Goal: Task Accomplishment & Management: Complete application form

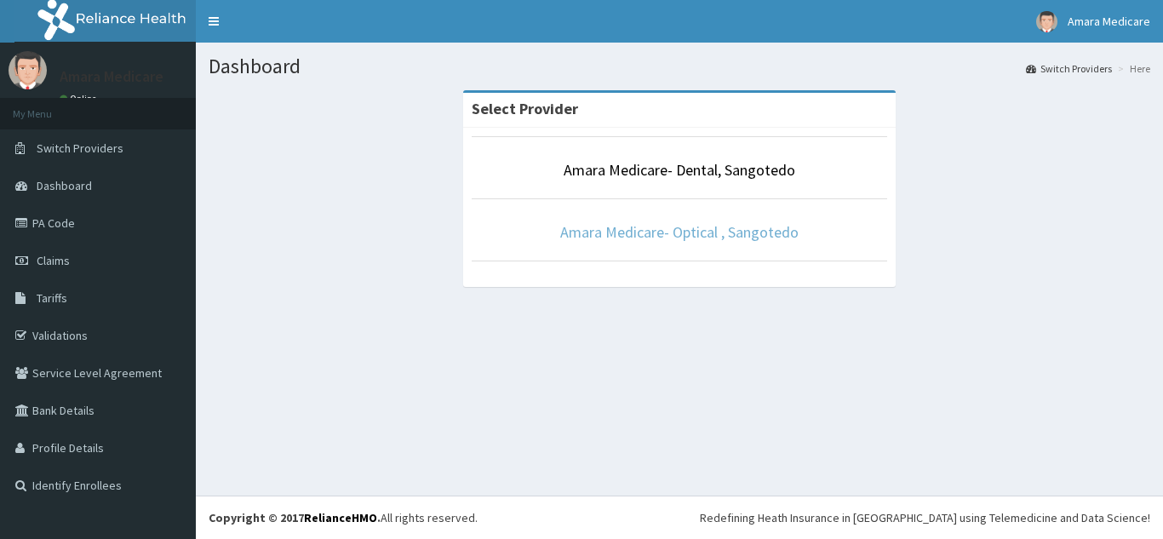
click at [629, 227] on link "Amara Medicare- Optical , Sangotedo" at bounding box center [679, 232] width 238 height 20
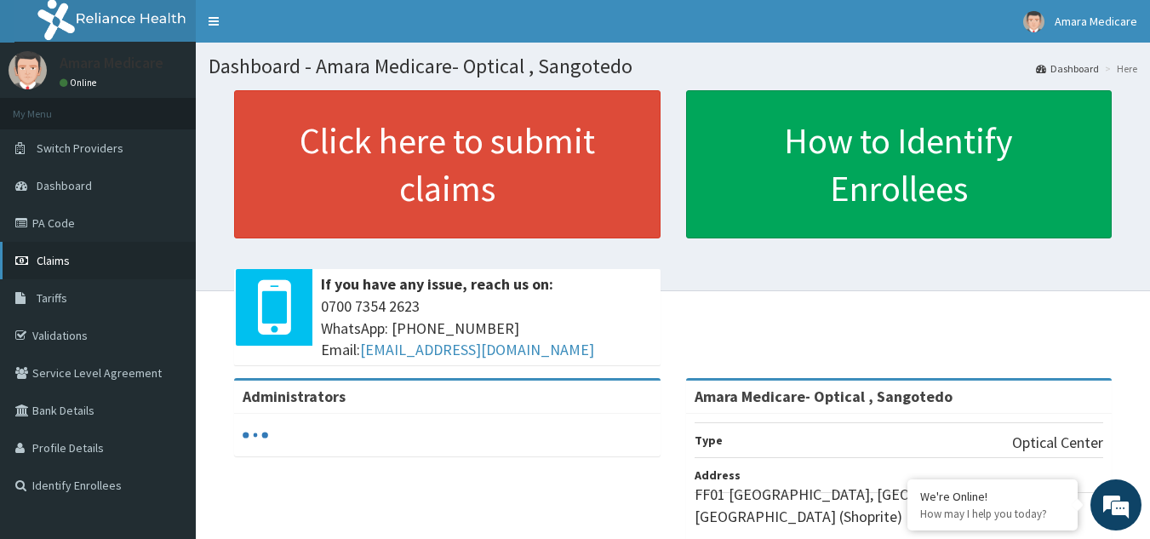
click at [43, 262] on span "Claims" at bounding box center [53, 260] width 33 height 15
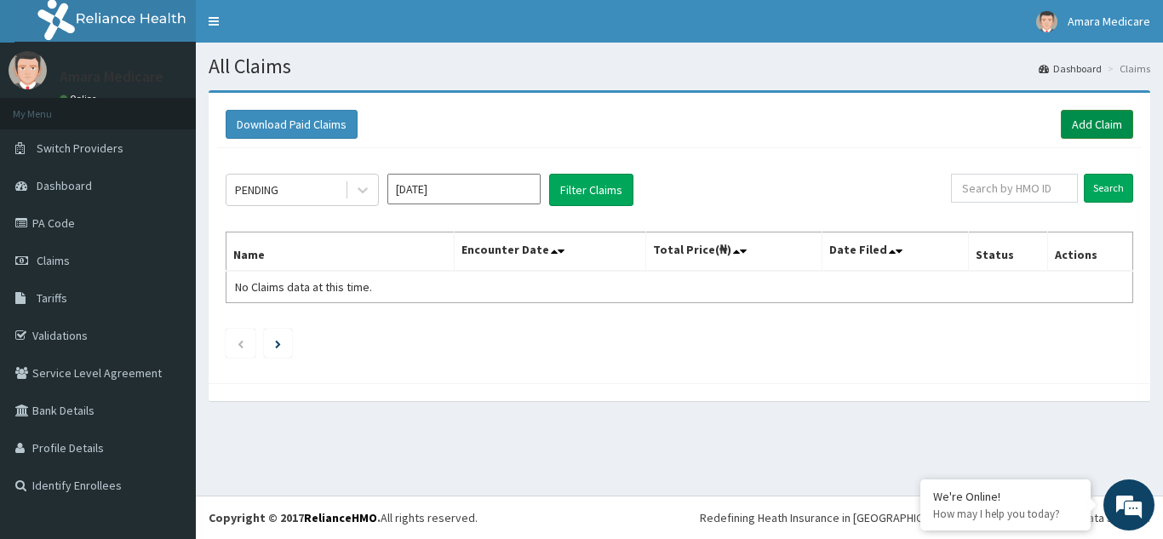
click at [1082, 120] on link "Add Claim" at bounding box center [1097, 124] width 72 height 29
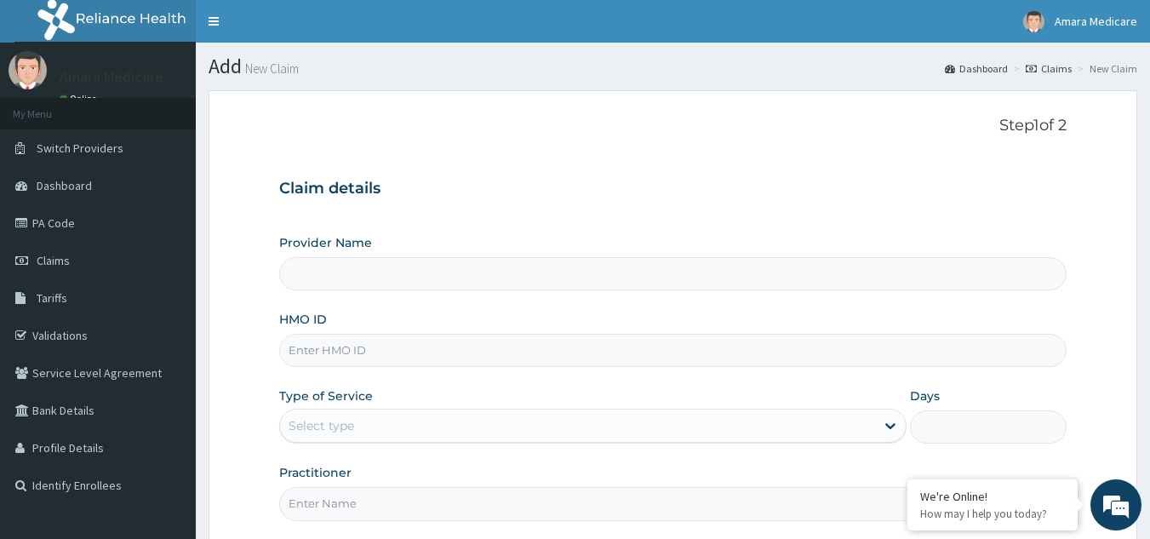
click at [338, 357] on input "HMO ID" at bounding box center [673, 350] width 788 height 33
type input "Amara Medicare- Optical , Sangotedo"
paste input "EIA/10101/A"
type input "EIA/10101/A"
click at [352, 430] on div "Select type" at bounding box center [322, 425] width 66 height 17
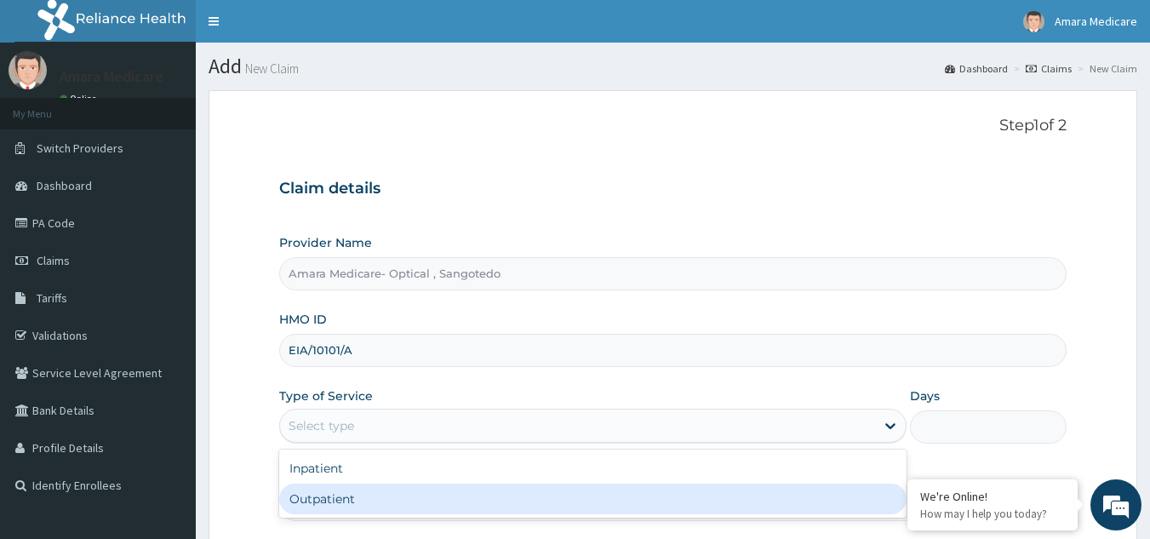
click at [317, 504] on div "Outpatient" at bounding box center [592, 498] width 627 height 31
type input "1"
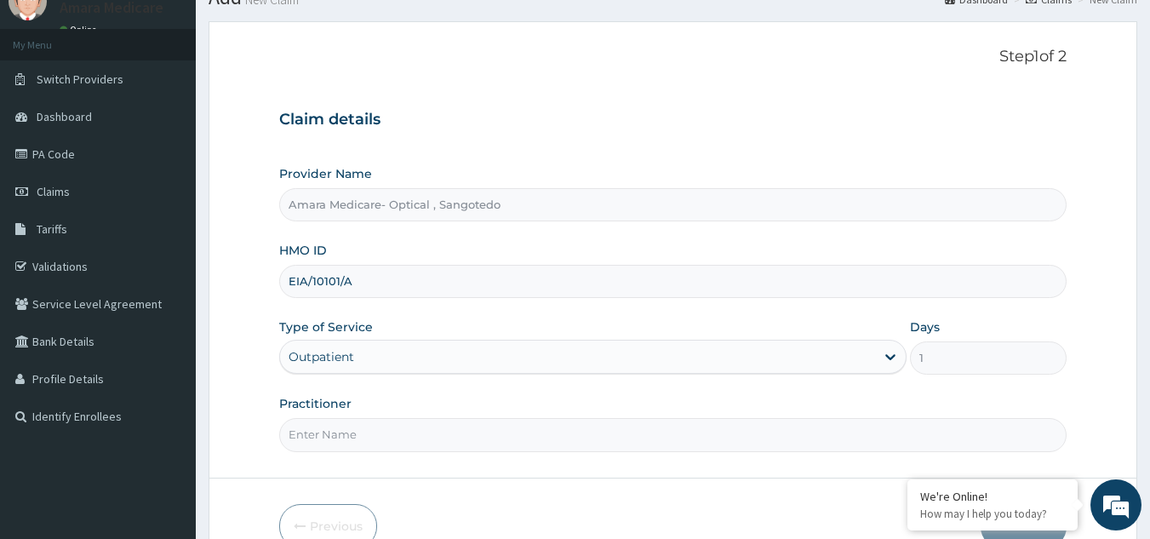
scroll to position [161, 0]
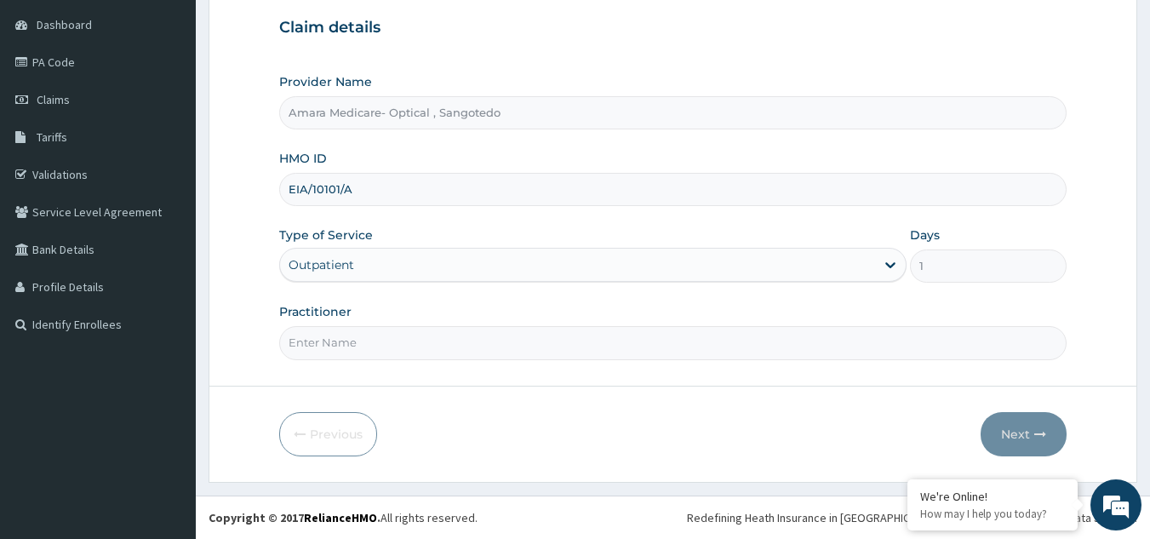
click at [344, 346] on input "Practitioner" at bounding box center [673, 342] width 788 height 33
type input "DR ESTHER"
click at [1046, 435] on icon "button" at bounding box center [1040, 434] width 12 height 12
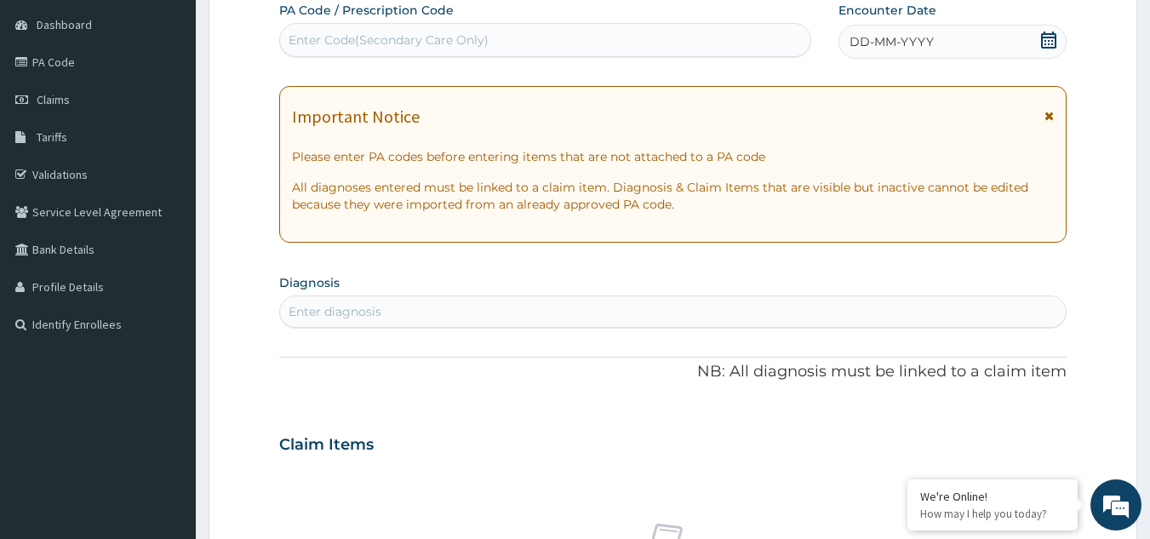
click at [394, 32] on div "Enter Code(Secondary Care Only)" at bounding box center [389, 39] width 200 height 17
type input "V"
paste input "PA/ECBE3C"
type input "PA/ECBE3C"
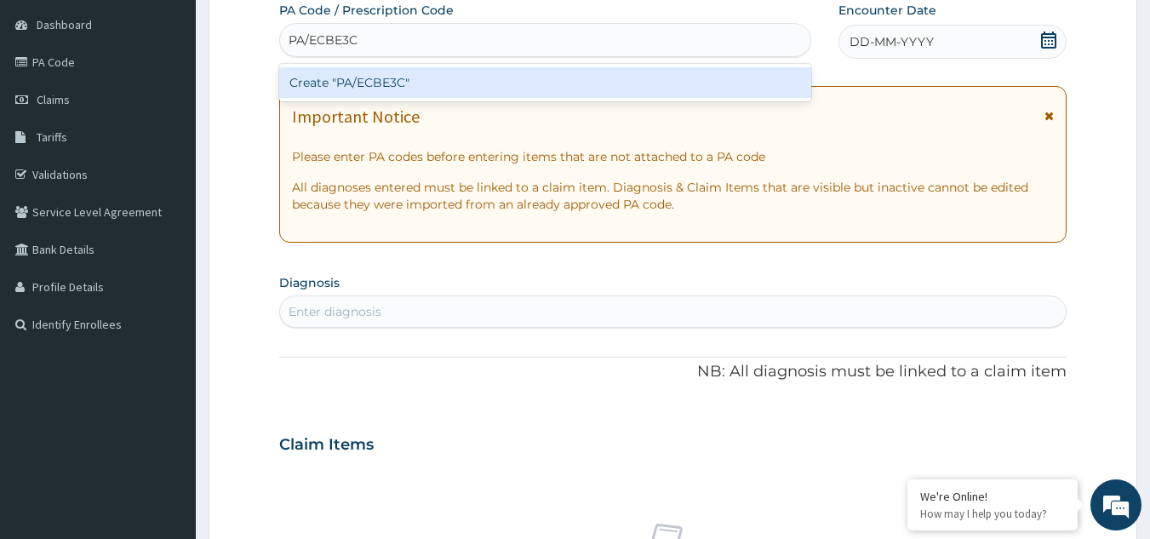
click at [330, 74] on div "Create "PA/ECBE3C"" at bounding box center [545, 82] width 533 height 31
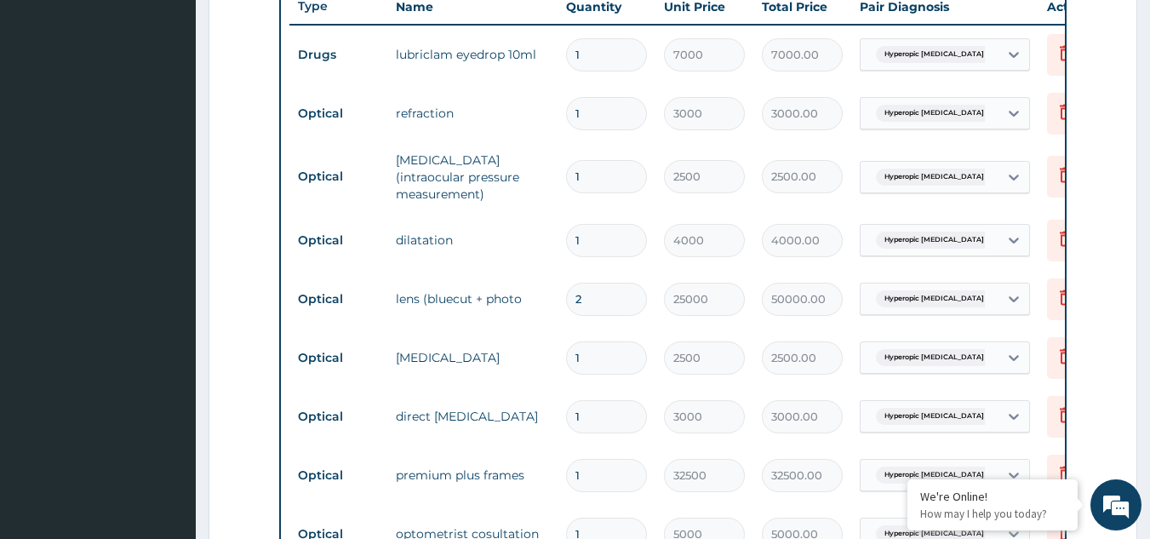
scroll to position [739, 0]
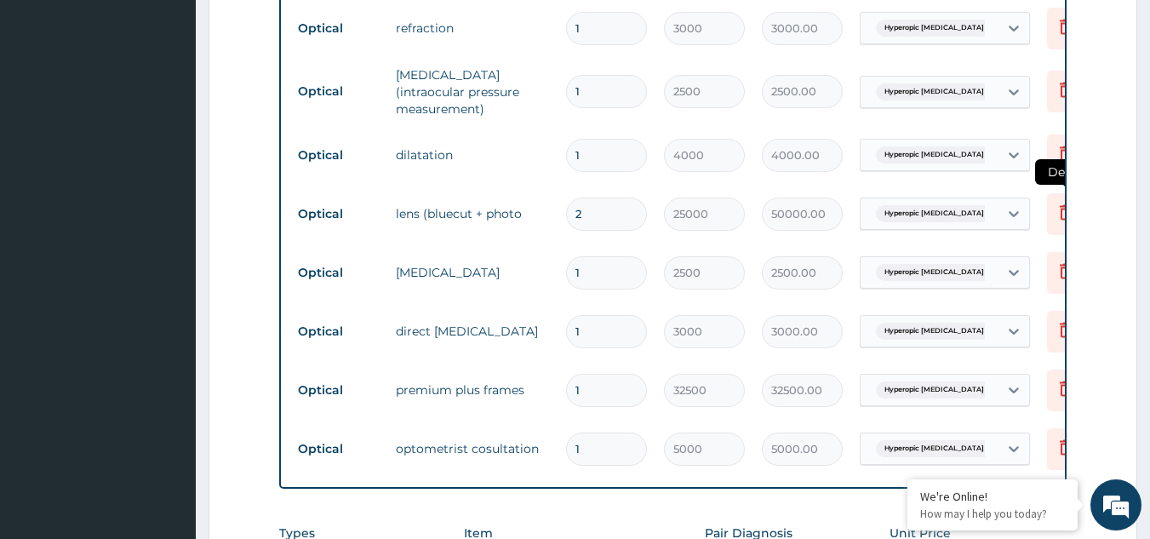
click at [1050, 207] on icon at bounding box center [1065, 214] width 37 height 42
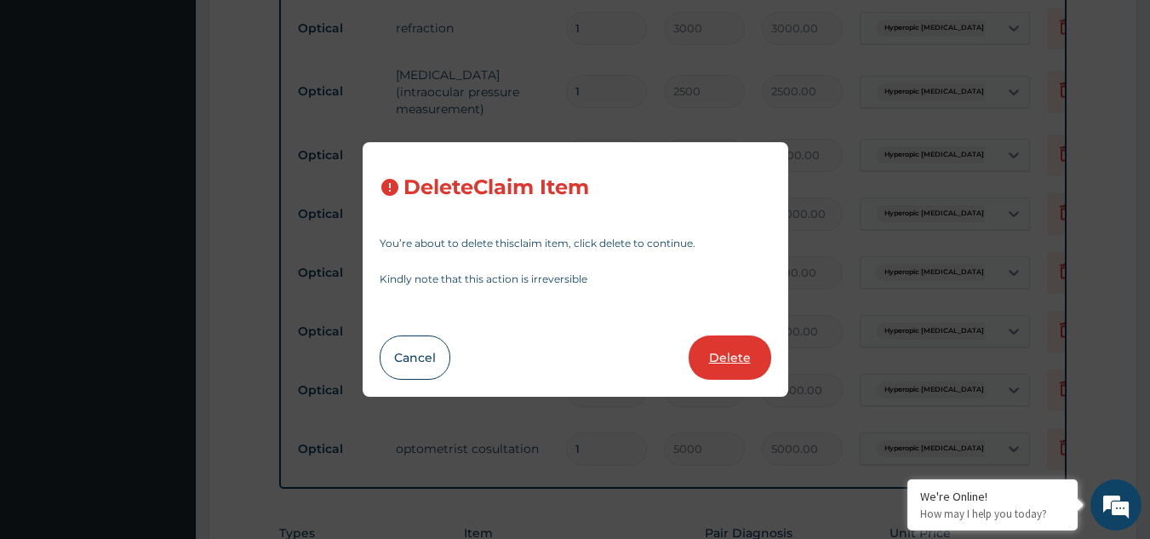
click at [741, 351] on button "Delete" at bounding box center [730, 357] width 83 height 44
type input "1"
type input "2500"
type input "2500.00"
type input "3000"
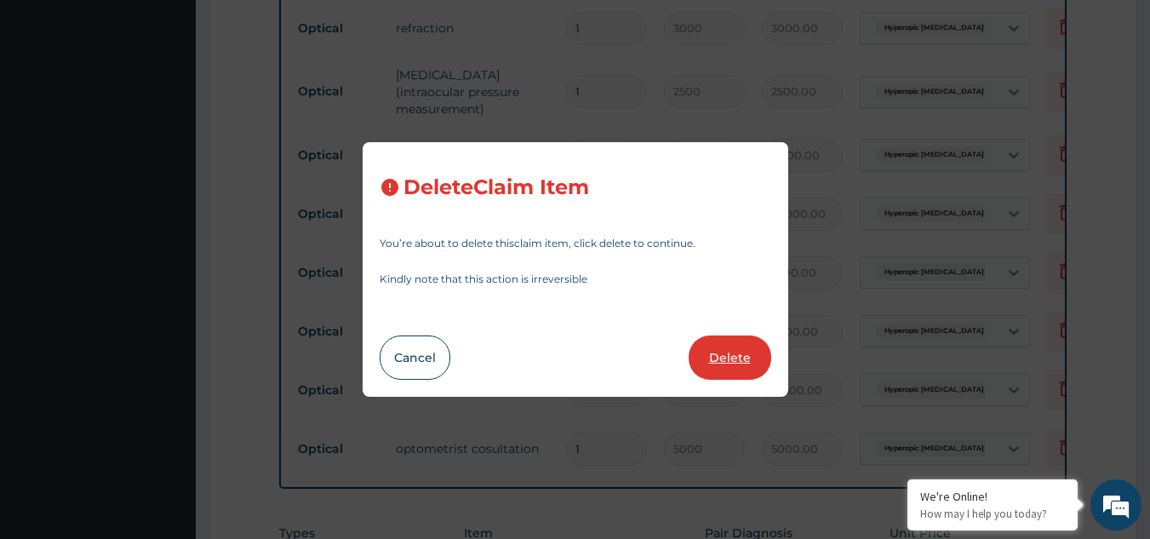
type input "3000.00"
type input "32500"
type input "32500.00"
type input "5000"
type input "5000.00"
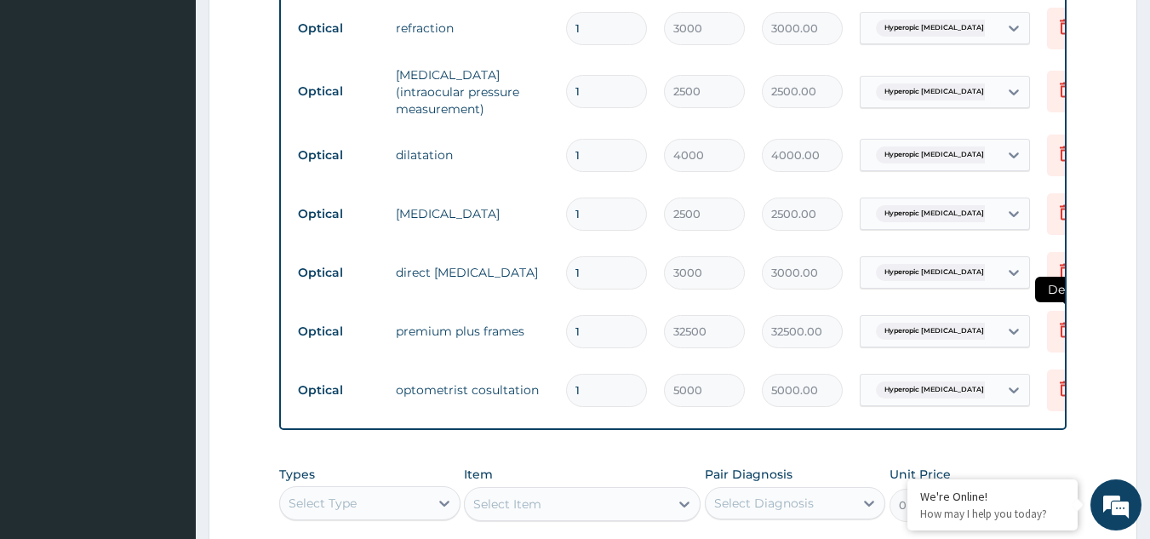
click at [1060, 321] on icon at bounding box center [1065, 329] width 20 height 20
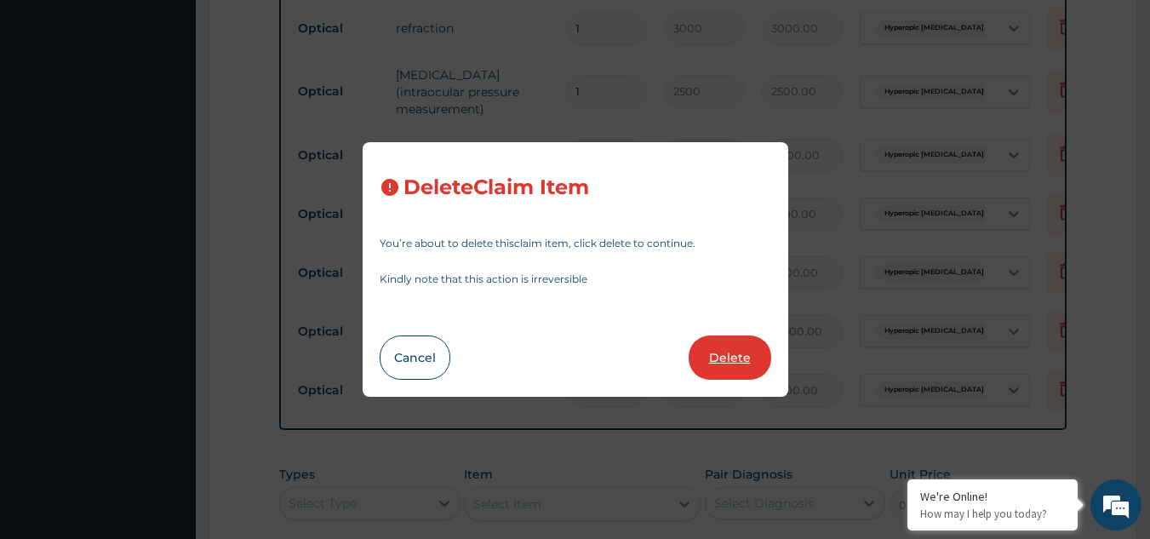
click at [748, 355] on button "Delete" at bounding box center [730, 357] width 83 height 44
type input "5000"
type input "5000.00"
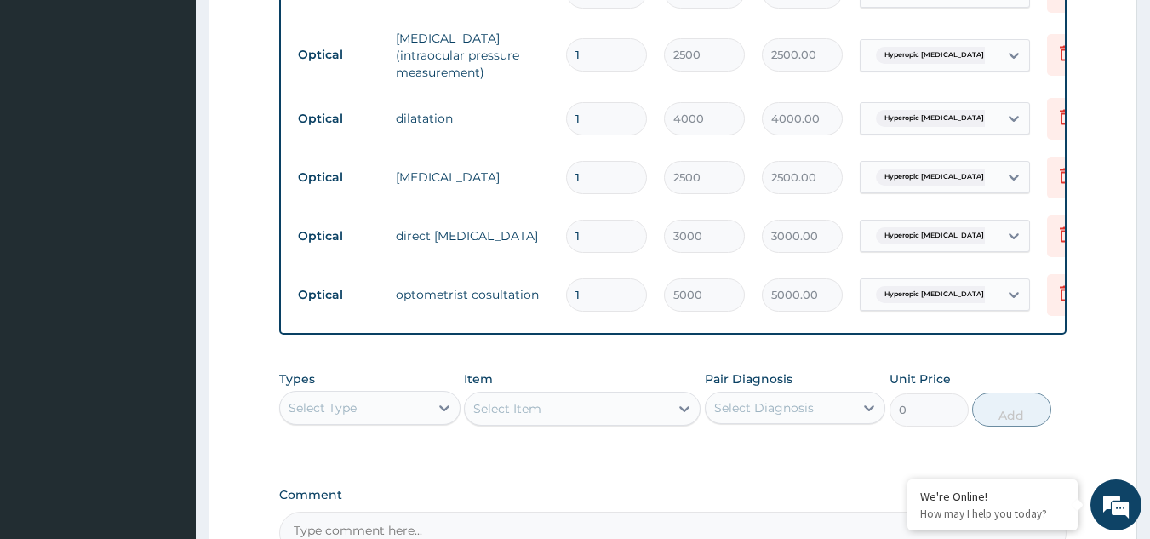
scroll to position [973, 0]
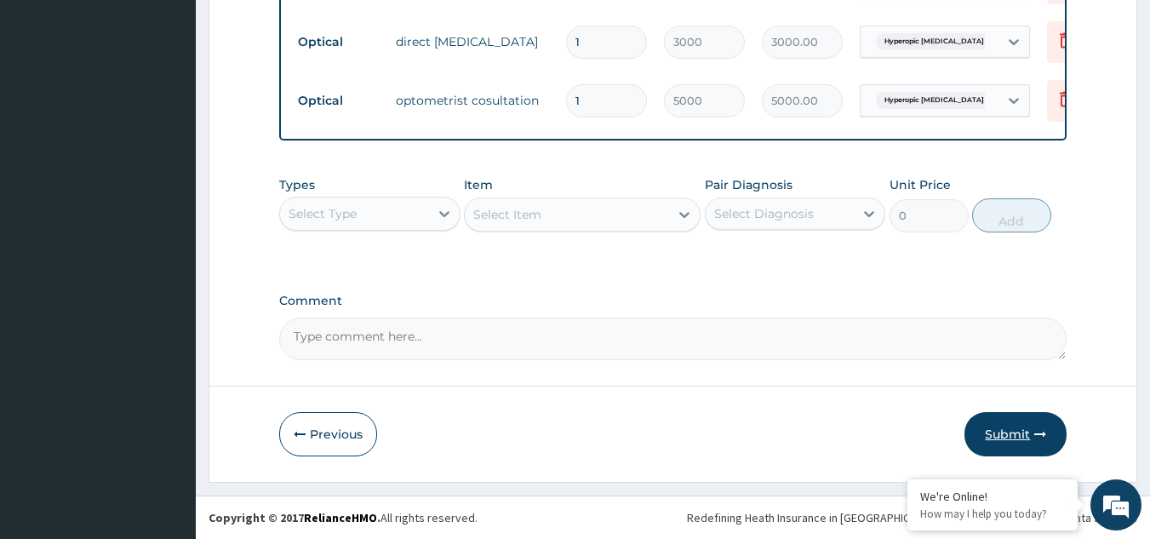
click at [1002, 433] on button "Submit" at bounding box center [1015, 434] width 102 height 44
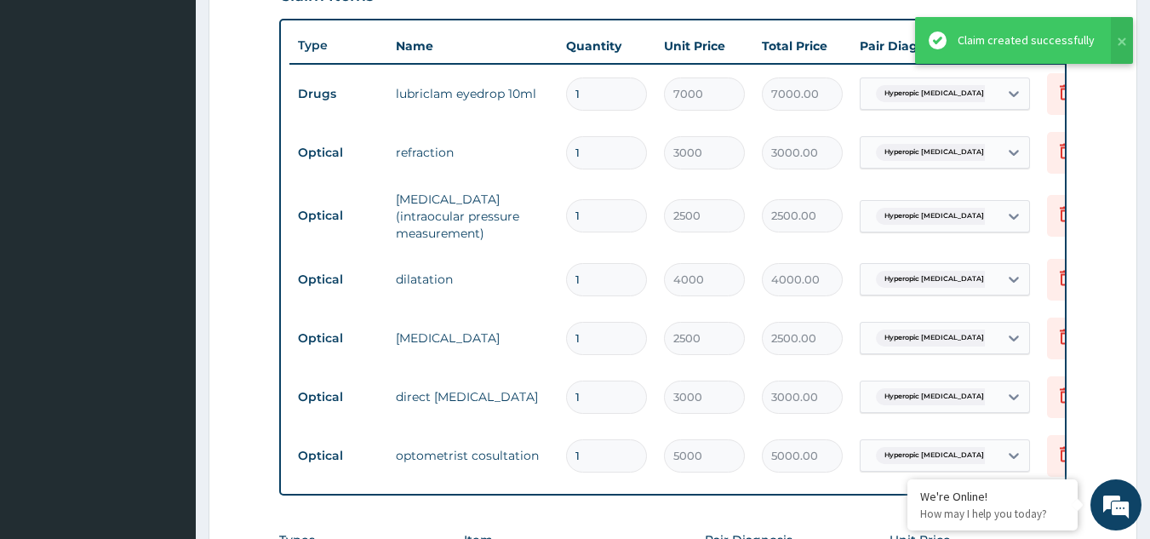
scroll to position [632, 0]
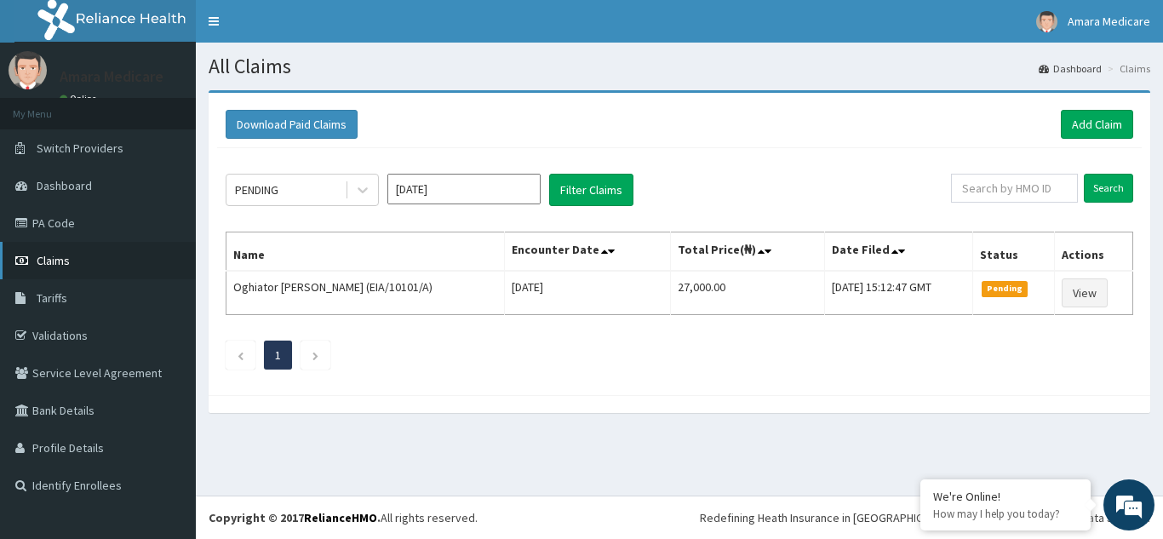
click at [58, 262] on span "Claims" at bounding box center [53, 260] width 33 height 15
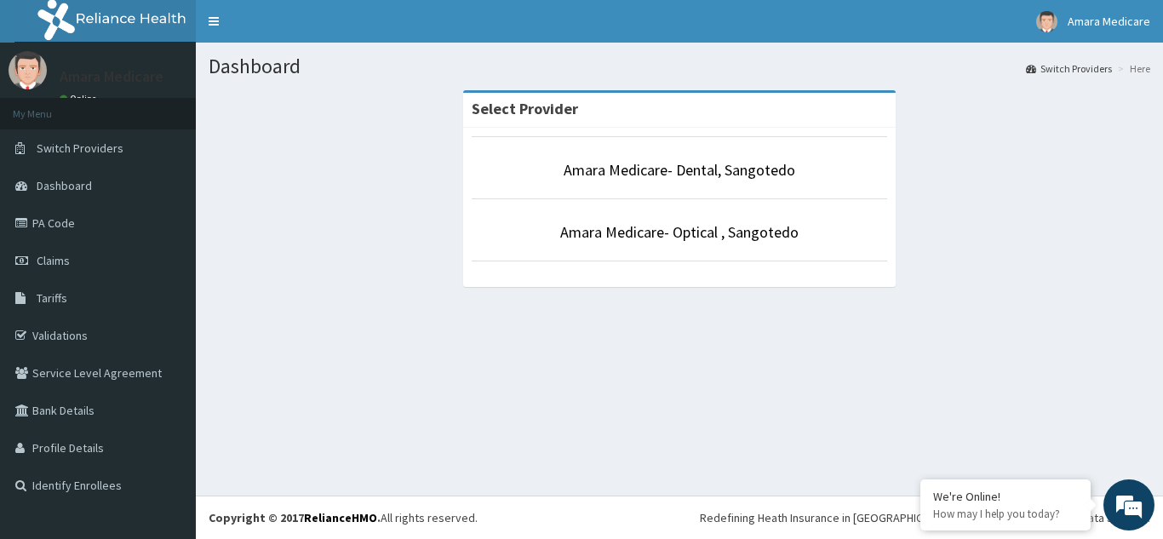
click at [649, 156] on li "Amara Medicare- Dental, Sangotedo" at bounding box center [679, 167] width 415 height 63
click at [642, 172] on link "Amara Medicare- Dental, Sangotedo" at bounding box center [679, 170] width 232 height 20
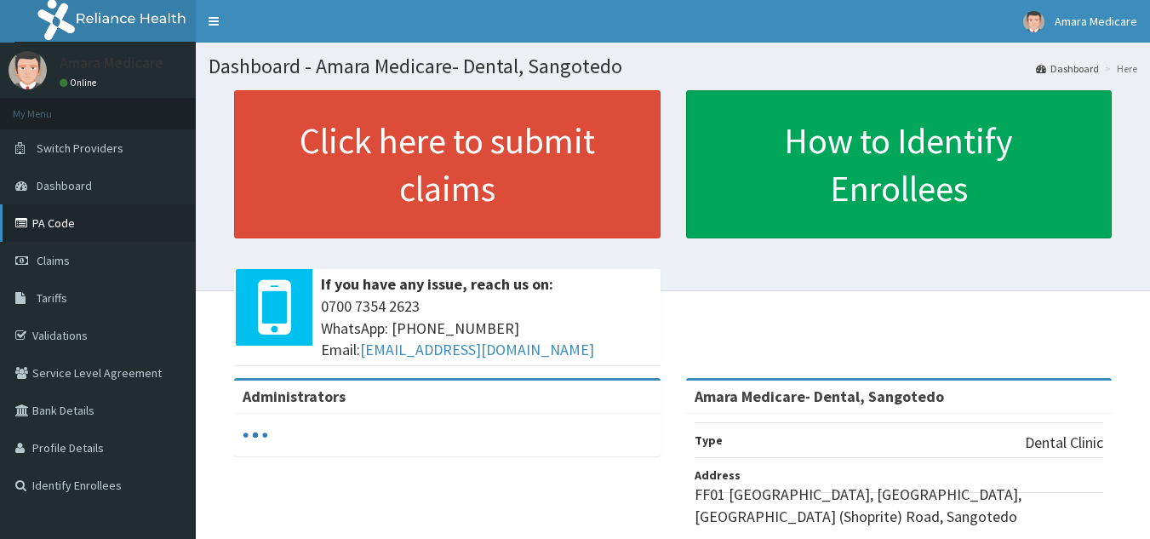
click at [38, 220] on link "PA Code" at bounding box center [98, 222] width 196 height 37
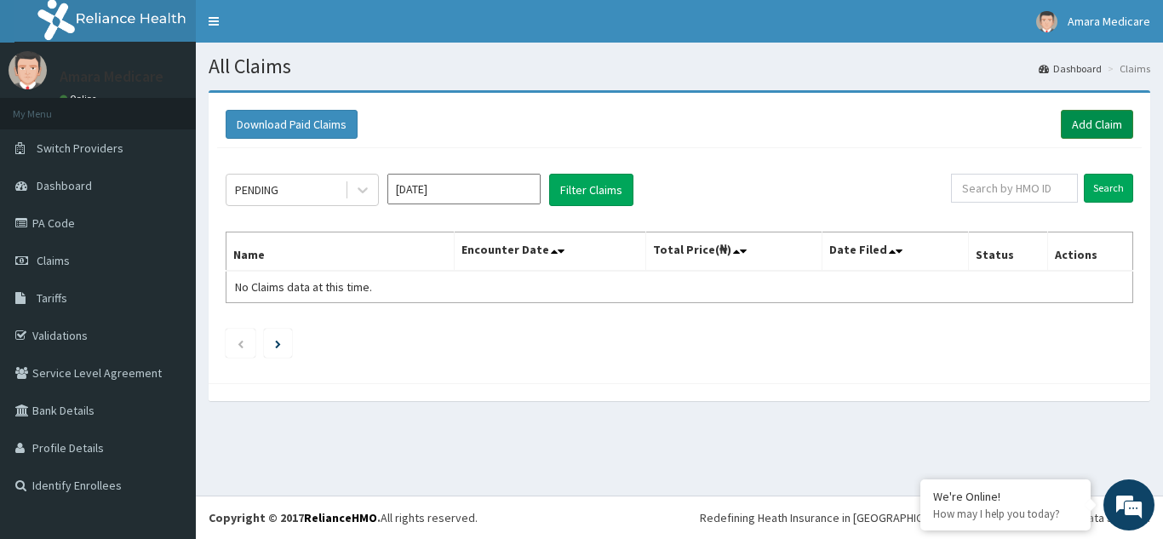
click at [1079, 118] on link "Add Claim" at bounding box center [1097, 124] width 72 height 29
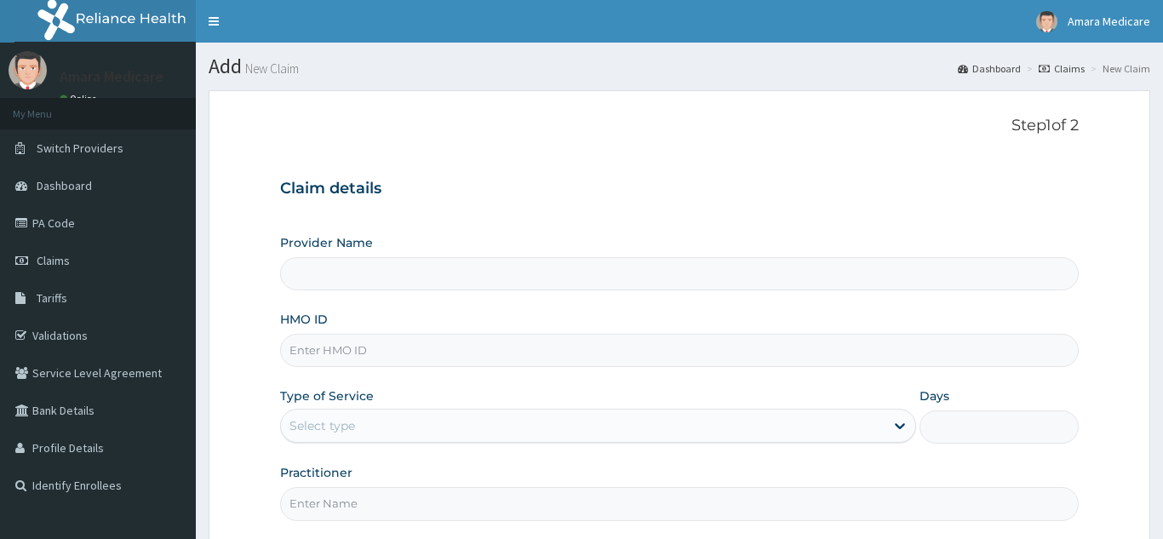
type input "Amara Medicare- Dental, Sangotedo"
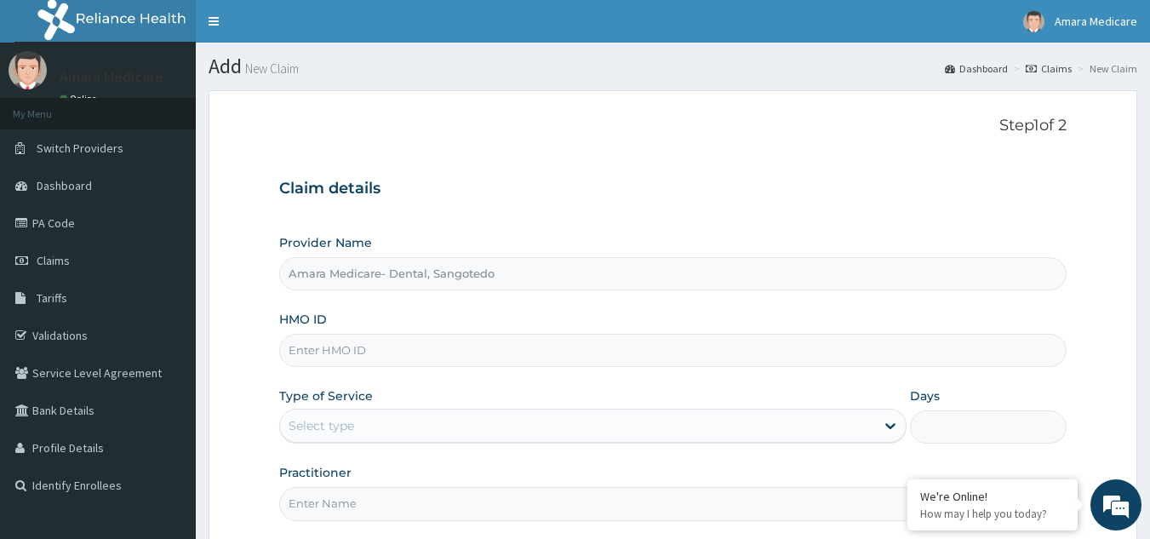
click at [321, 349] on input "HMO ID" at bounding box center [673, 350] width 788 height 33
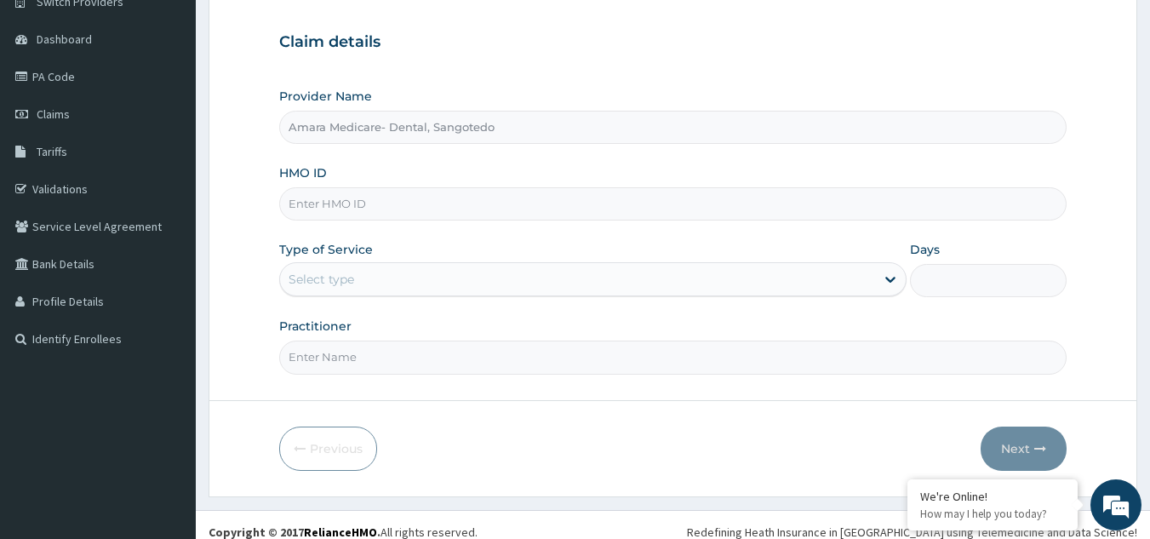
scroll to position [161, 0]
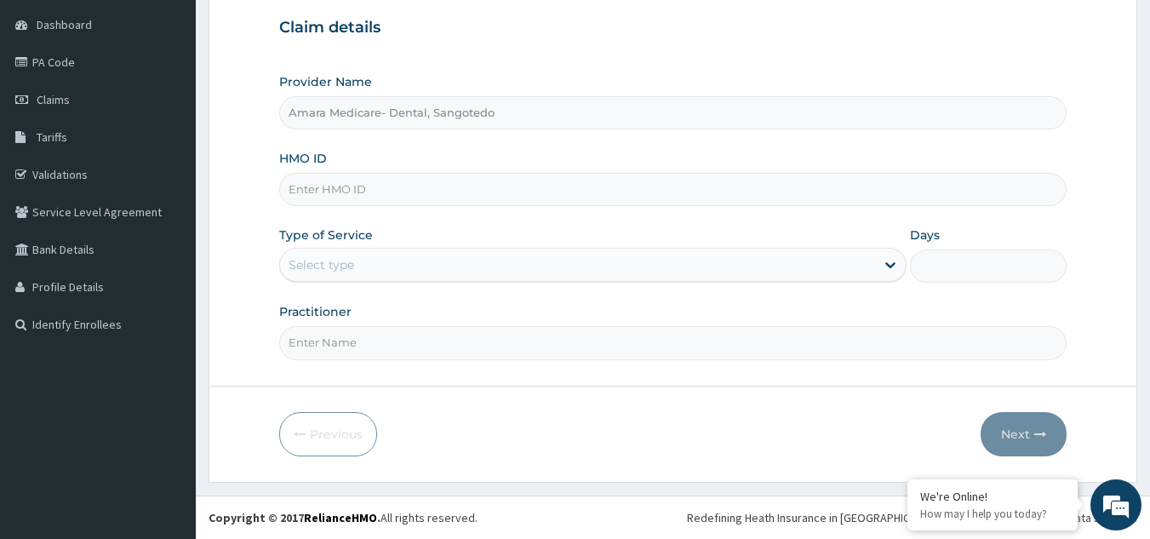
paste input "BKD/10006/A"
type input "BKD/10006/A"
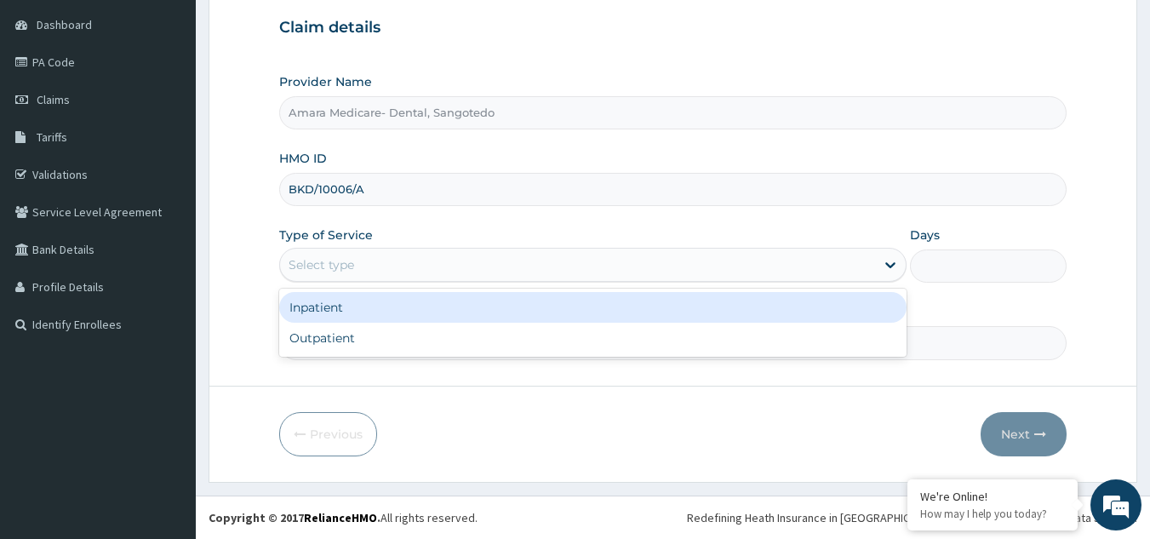
click at [341, 252] on div "Select type" at bounding box center [577, 264] width 595 height 27
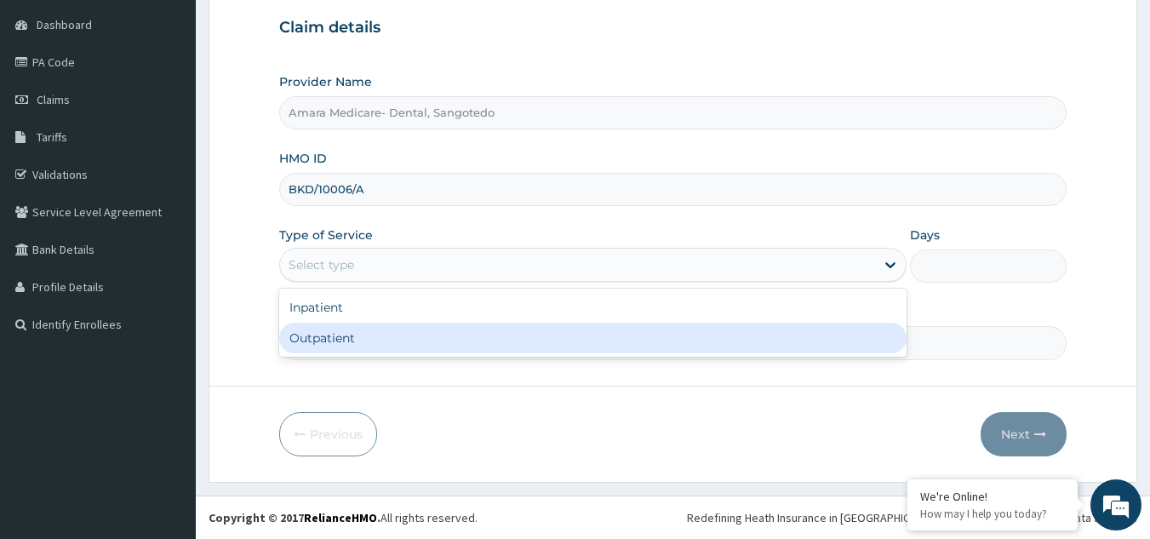
click at [316, 334] on div "Outpatient" at bounding box center [592, 338] width 627 height 31
type input "1"
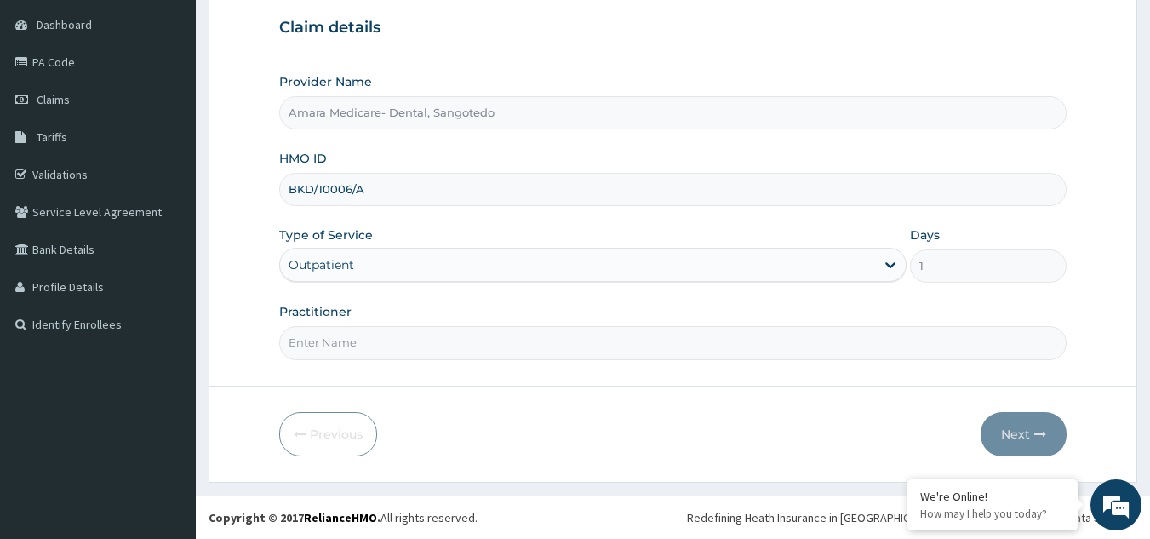
click at [352, 340] on input "Practitioner" at bounding box center [673, 342] width 788 height 33
type input "d"
type input "DR OFFIONG"
click at [1015, 434] on button "Next" at bounding box center [1024, 434] width 86 height 44
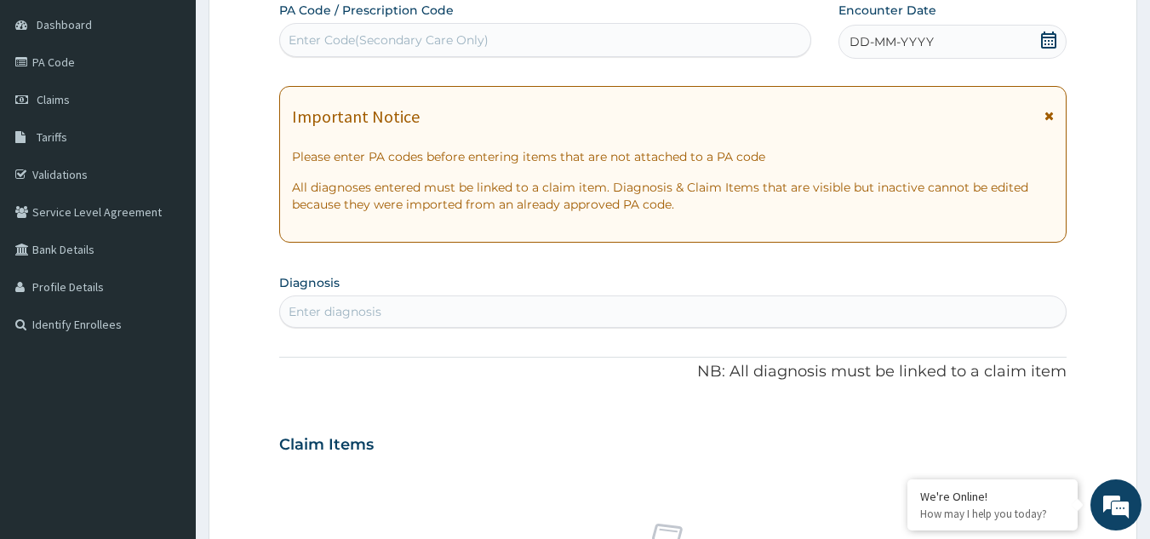
click at [328, 42] on div "Enter Code(Secondary Care Only)" at bounding box center [389, 39] width 200 height 17
paste input "PA/41BF11"
type input "PA/41BF11"
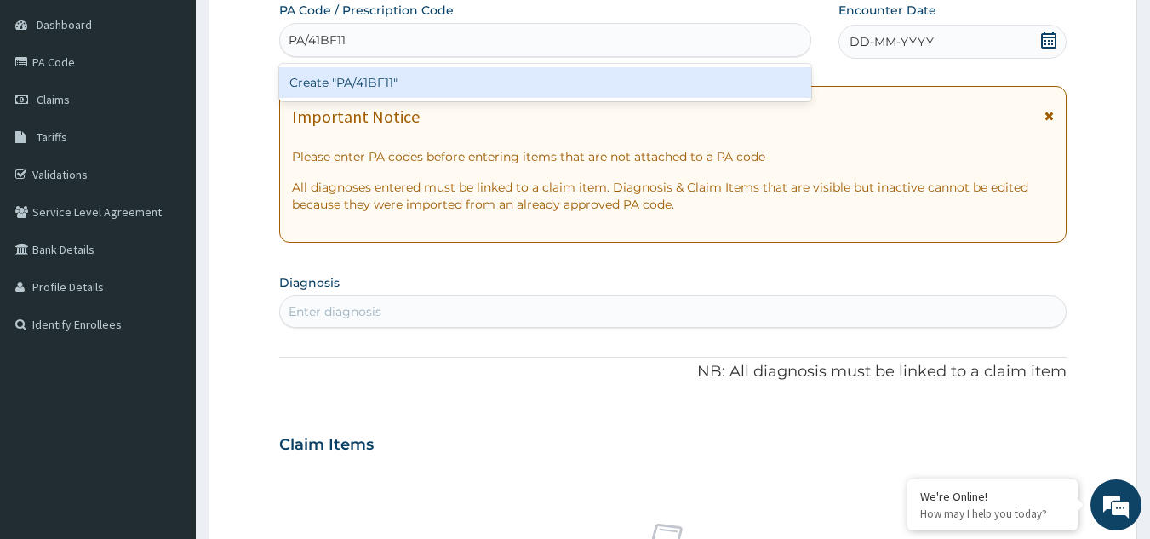
click at [311, 78] on div "Create "PA/41BF11"" at bounding box center [545, 82] width 533 height 31
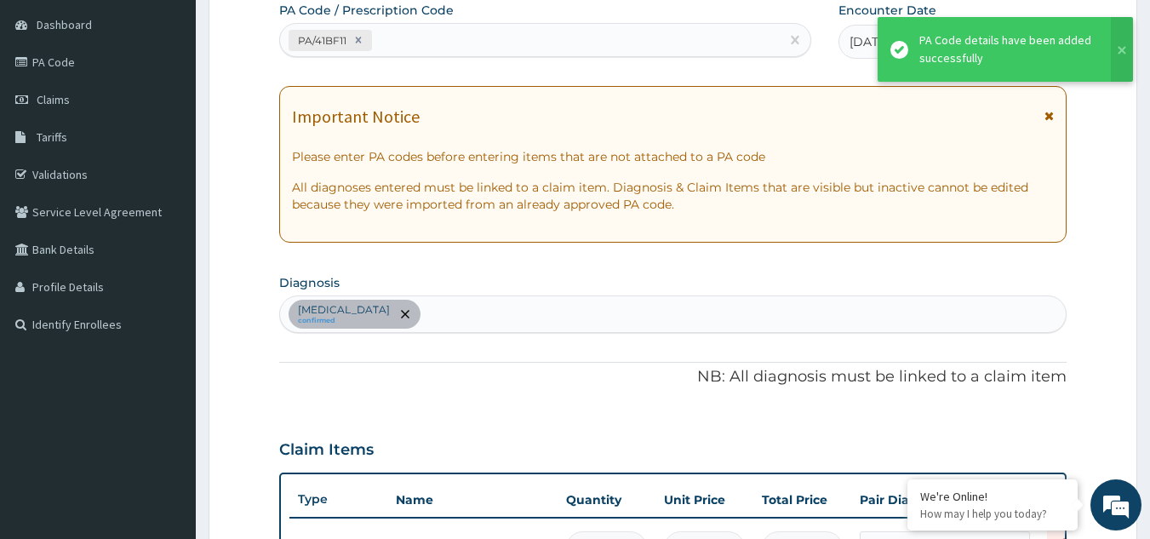
scroll to position [615, 0]
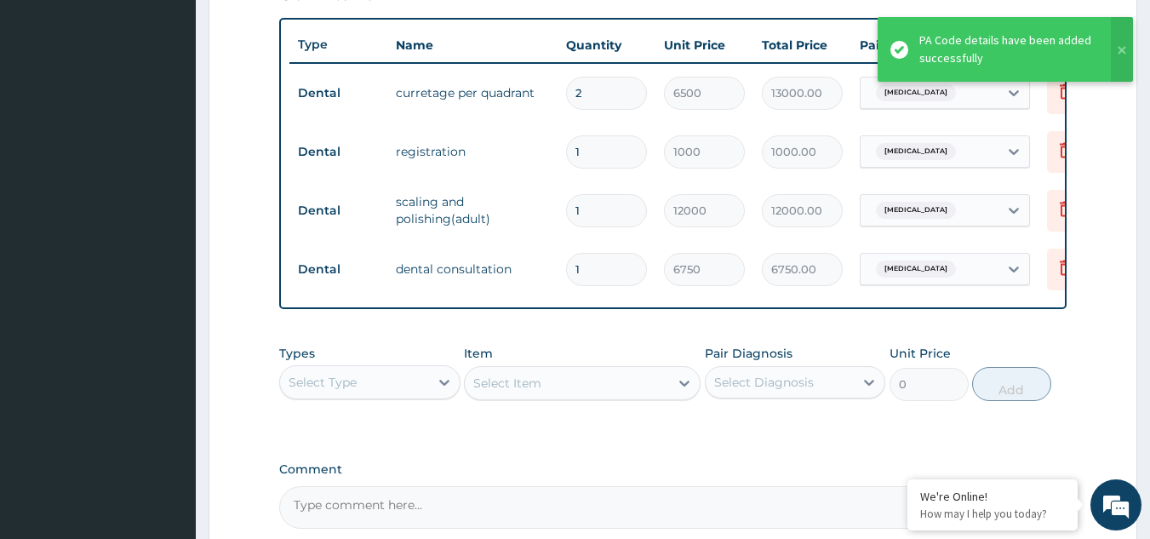
click at [592, 93] on input "2" at bounding box center [606, 93] width 81 height 33
type input "0.00"
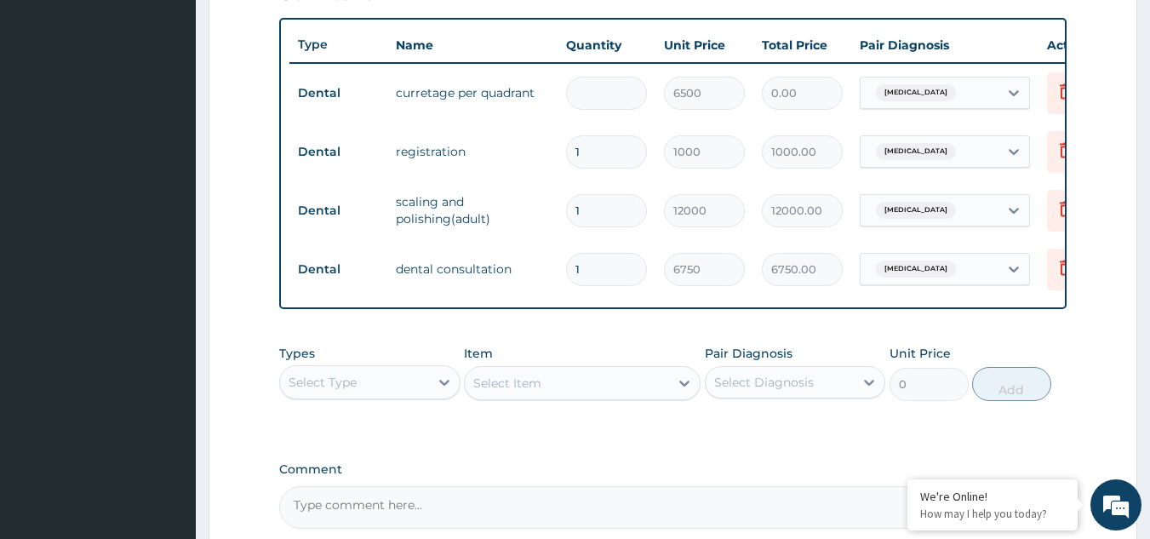
type input "1"
type input "6500.00"
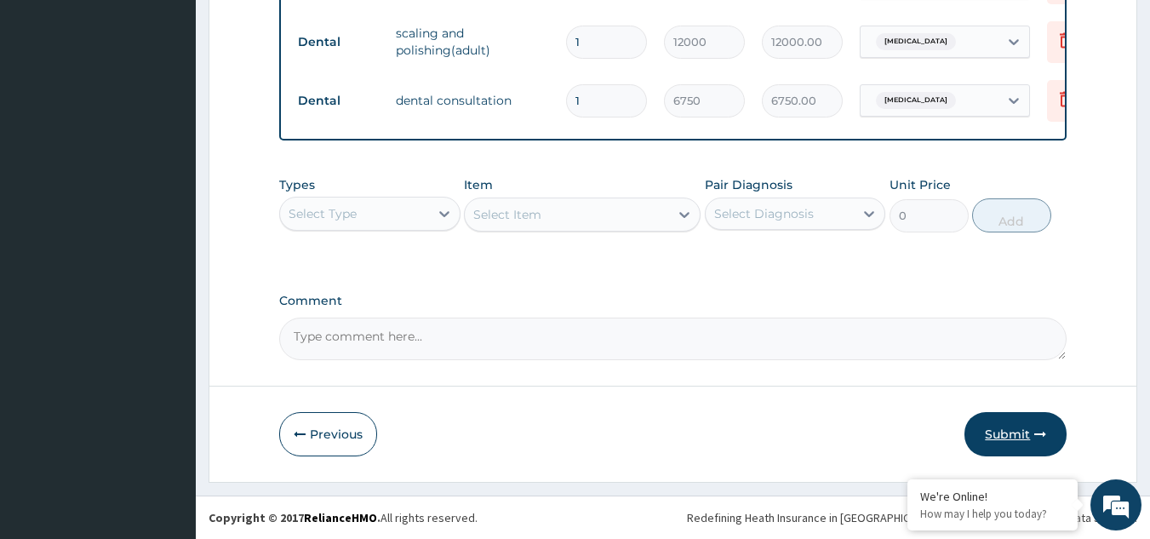
type input "1"
click at [992, 440] on button "Submit" at bounding box center [1015, 434] width 102 height 44
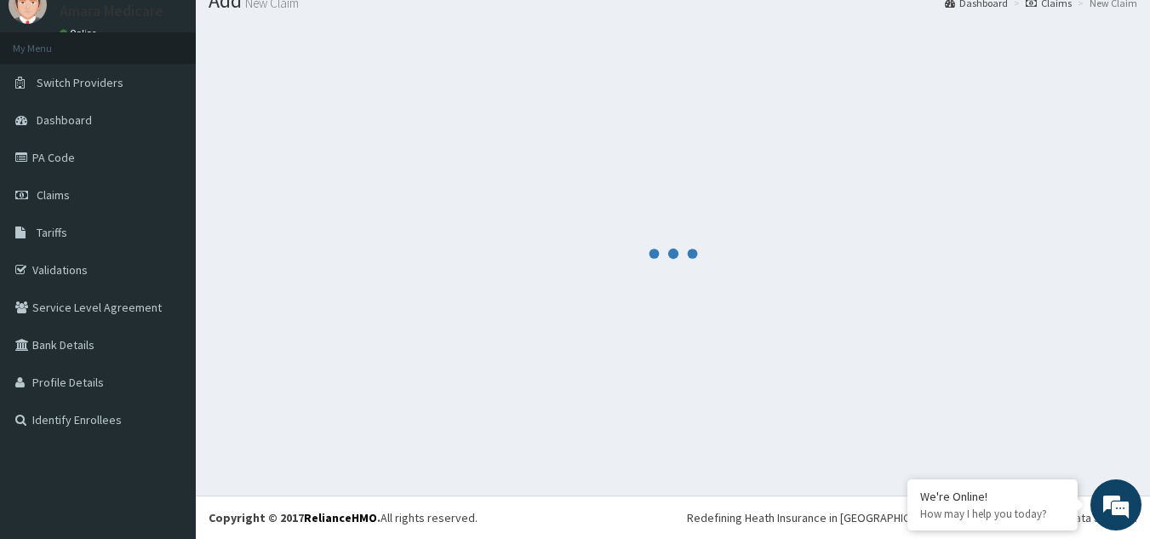
scroll to position [786, 0]
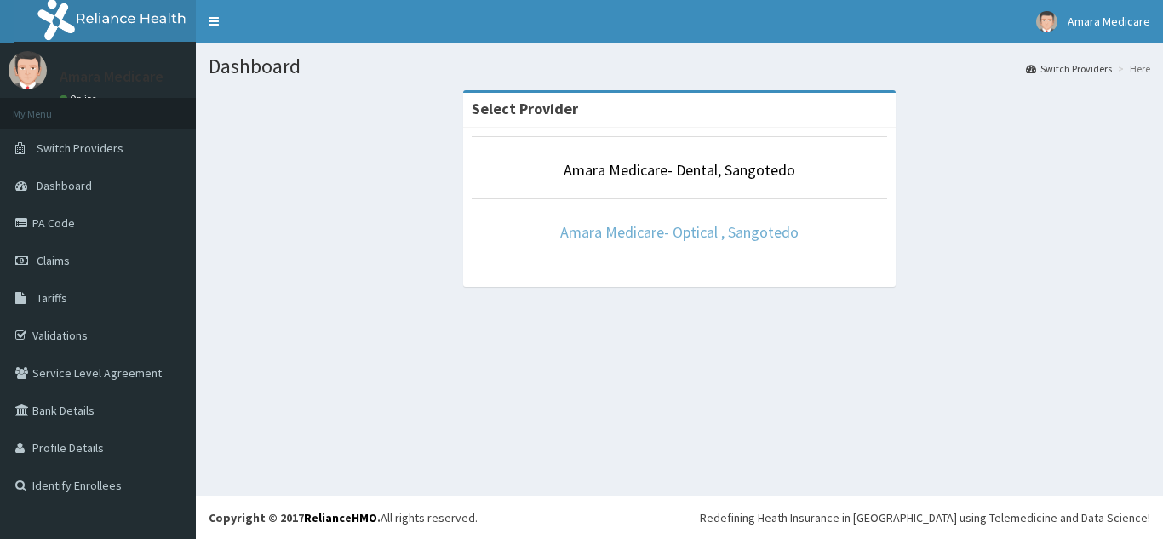
drag, startPoint x: 699, startPoint y: 243, endPoint x: 696, endPoint y: 233, distance: 10.5
click at [698, 243] on li "Amara Medicare- Optical , Sangotedo" at bounding box center [679, 229] width 415 height 63
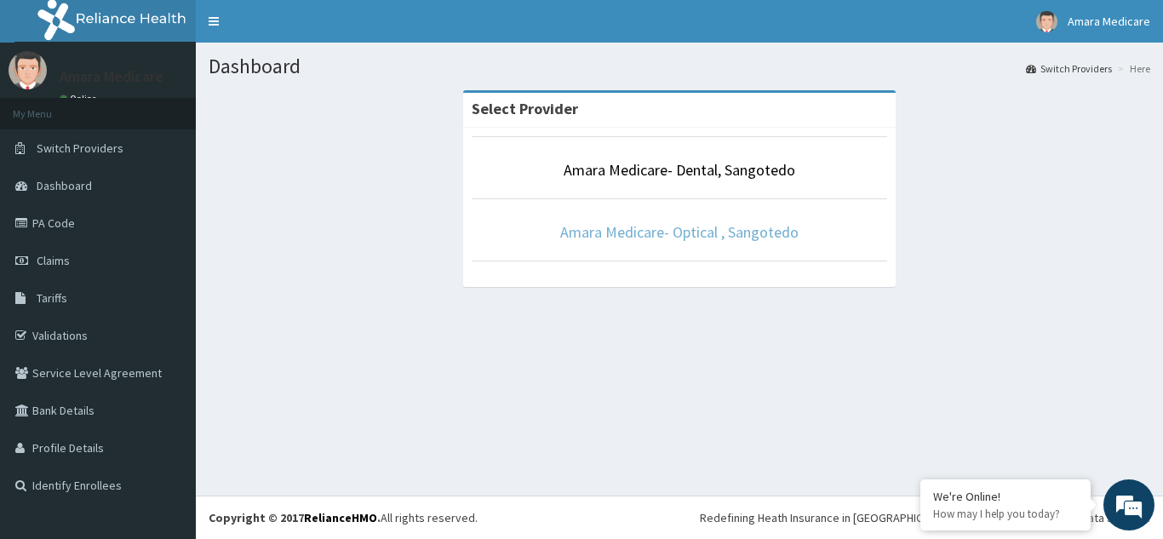
click at [666, 228] on link "Amara Medicare- Optical , Sangotedo" at bounding box center [679, 232] width 238 height 20
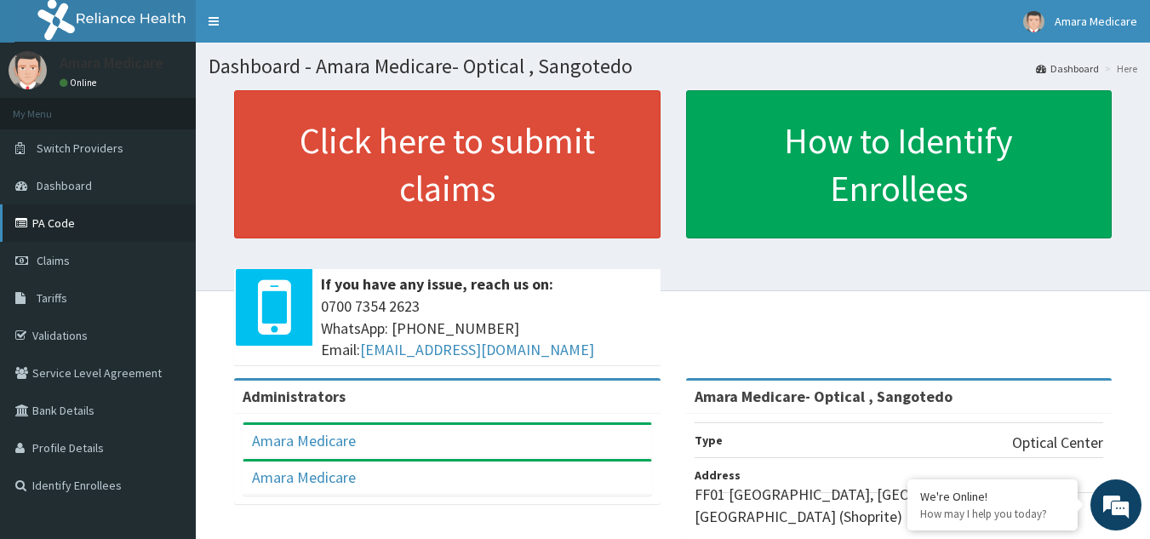
click at [58, 223] on link "PA Code" at bounding box center [98, 222] width 196 height 37
